Goal: Find specific page/section: Find specific page/section

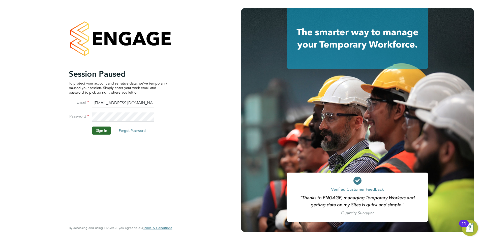
drag, startPoint x: 97, startPoint y: 133, endPoint x: 98, endPoint y: 130, distance: 2.9
click at [98, 130] on button "Sign In" at bounding box center [101, 131] width 19 height 8
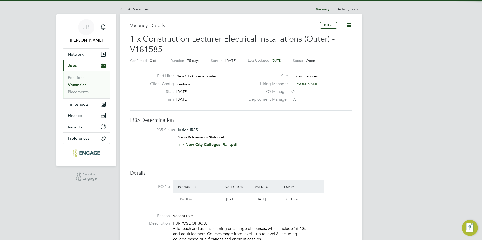
drag, startPoint x: 432, startPoint y: 31, endPoint x: 365, endPoint y: 13, distance: 69.1
